Goal: Information Seeking & Learning: Understand process/instructions

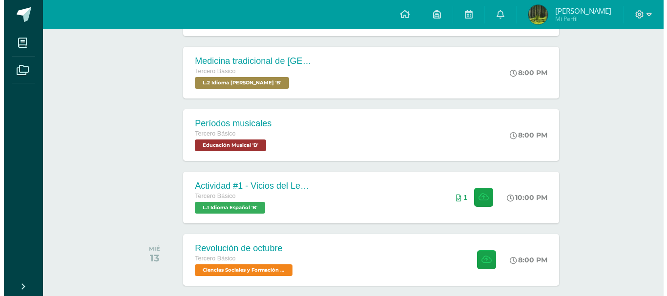
scroll to position [322, 0]
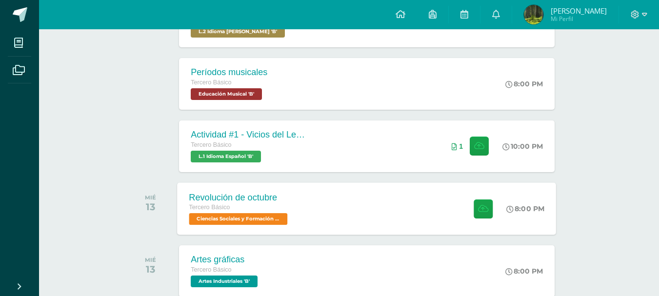
click at [345, 208] on div "Revolución de octubre Tercero Básico Ciencias Sociales y Formación Ciudadana 'B…" at bounding box center [367, 209] width 379 height 52
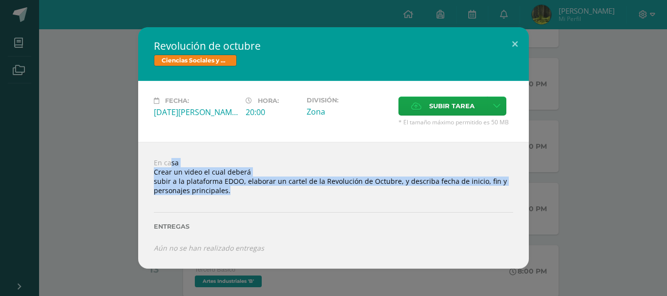
drag, startPoint x: 142, startPoint y: 142, endPoint x: 297, endPoint y: 206, distance: 167.6
click at [297, 206] on div "En casa Crear un video el cual deberá subir a la plataforma EDOO, elaborar un c…" at bounding box center [333, 205] width 390 height 126
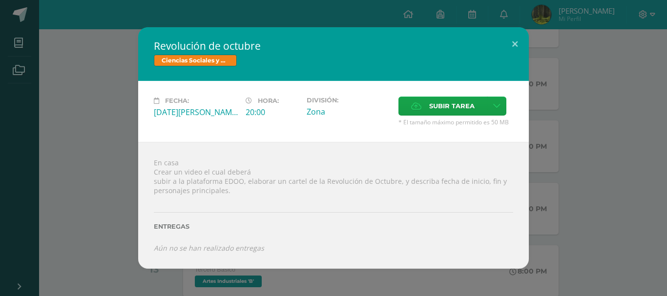
click at [70, 107] on div "Revolución de octubre Ciencias Sociales y Formación Ciudadana Fecha: [DATE][PER…" at bounding box center [333, 147] width 659 height 241
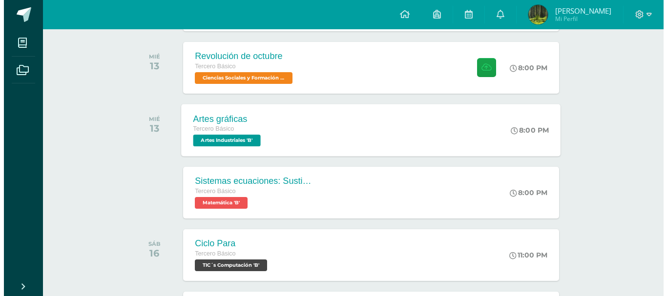
scroll to position [468, 0]
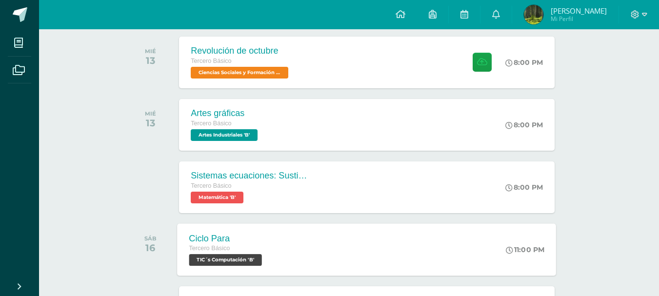
click at [247, 244] on div "Tercero Básico" at bounding box center [227, 249] width 76 height 11
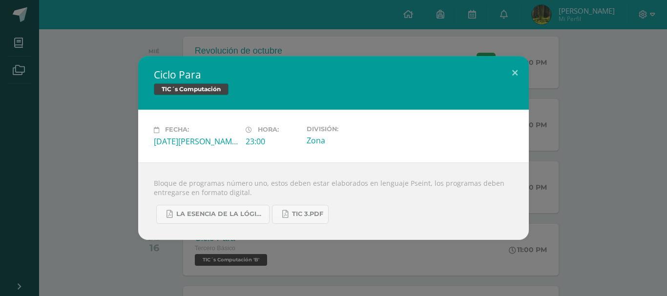
click at [111, 159] on div "Ciclo Para TIC´s Computación Fecha: [DATE][PERSON_NAME] Hora: 23:00 División: Z…" at bounding box center [333, 147] width 659 height 183
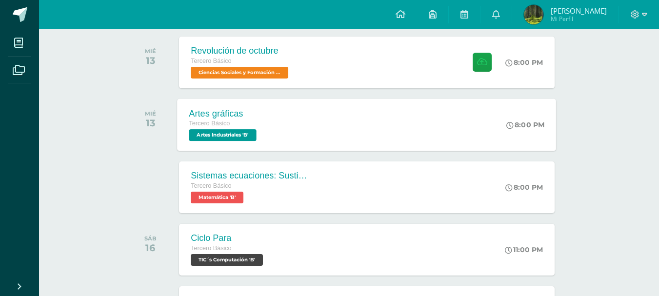
click at [294, 131] on div "Artes gráficas Tercero Básico Artes Industriales 'B' 8:00 PM Artes gráficas Art…" at bounding box center [367, 125] width 379 height 52
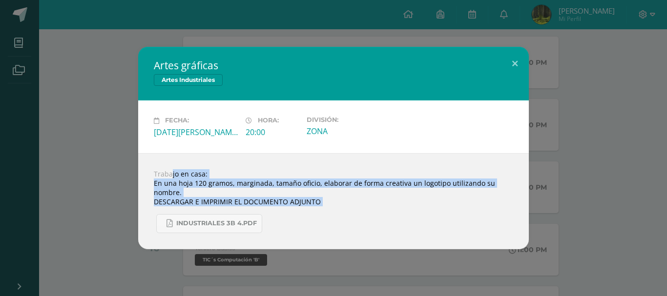
drag, startPoint x: 149, startPoint y: 160, endPoint x: 351, endPoint y: 224, distance: 212.4
click at [351, 224] on div "Trabajo en casa: En una hoja 120 gramos, marginada, tamaño oficio, elaborar de …" at bounding box center [333, 201] width 390 height 96
click at [414, 194] on div "Trabajo en casa: En una hoja 120 gramos, marginada, tamaño oficio, elaborar de …" at bounding box center [333, 201] width 390 height 96
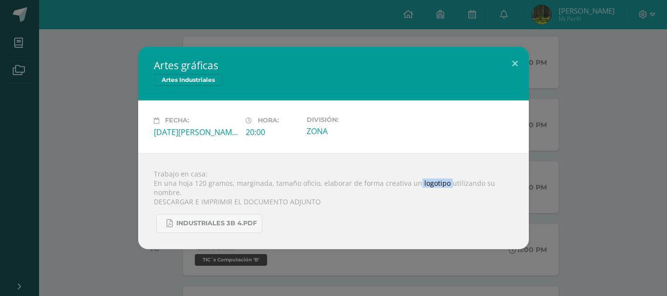
drag, startPoint x: 414, startPoint y: 182, endPoint x: 444, endPoint y: 186, distance: 29.7
click at [444, 186] on div "Trabajo en casa: En una hoja 120 gramos, marginada, tamaño oficio, elaborar de …" at bounding box center [333, 201] width 390 height 96
copy div "logotipo"
